Goal: Information Seeking & Learning: Learn about a topic

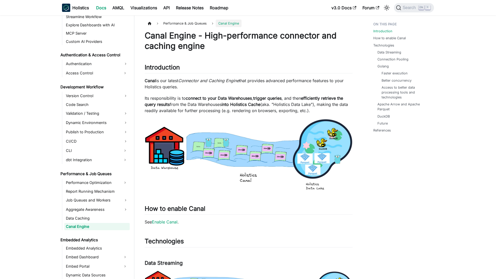
scroll to position [331, 0]
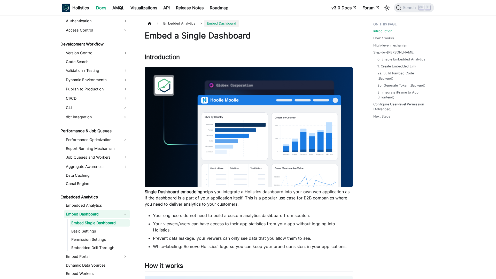
scroll to position [370, 0]
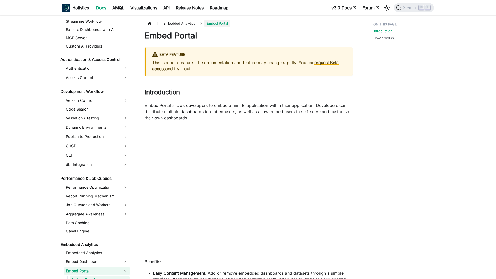
scroll to position [379, 0]
